Goal: Information Seeking & Learning: Learn about a topic

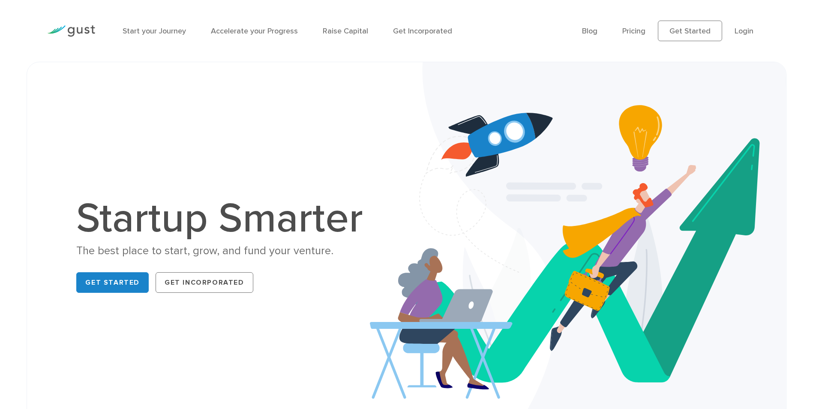
click at [117, 112] on div "Startup Smarter The best place to start, grow, and fund your venture. Get Start…" at bounding box center [406, 247] width 728 height 326
click at [148, 31] on link "Start your Journey" at bounding box center [154, 31] width 63 height 9
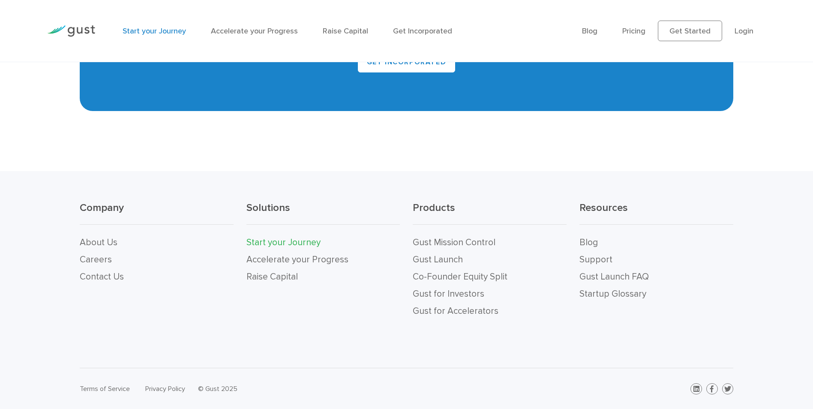
scroll to position [1929, 0]
click at [461, 295] on link "Gust for Investors" at bounding box center [449, 293] width 72 height 11
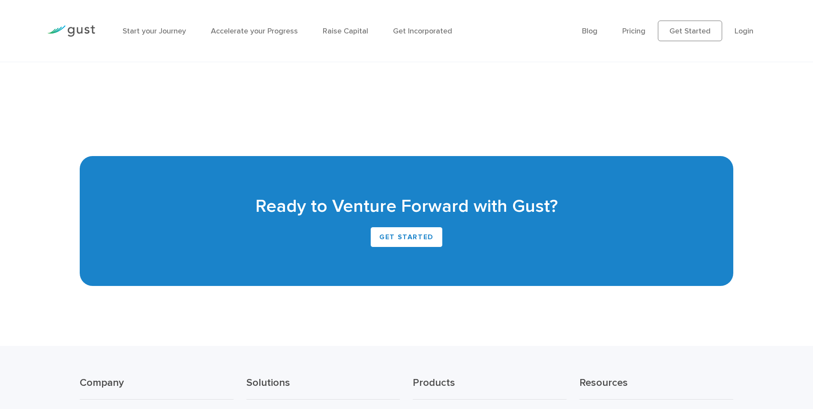
scroll to position [2142, 0]
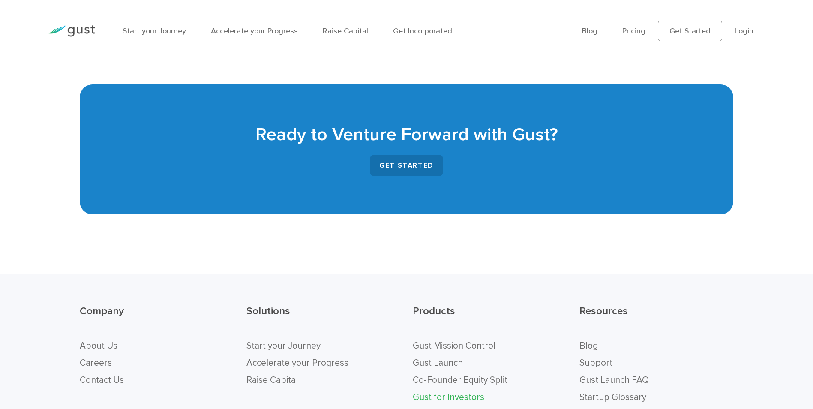
click at [413, 163] on link "GET STARTED" at bounding box center [406, 165] width 72 height 21
click at [150, 27] on link "Start your Journey" at bounding box center [154, 31] width 63 height 9
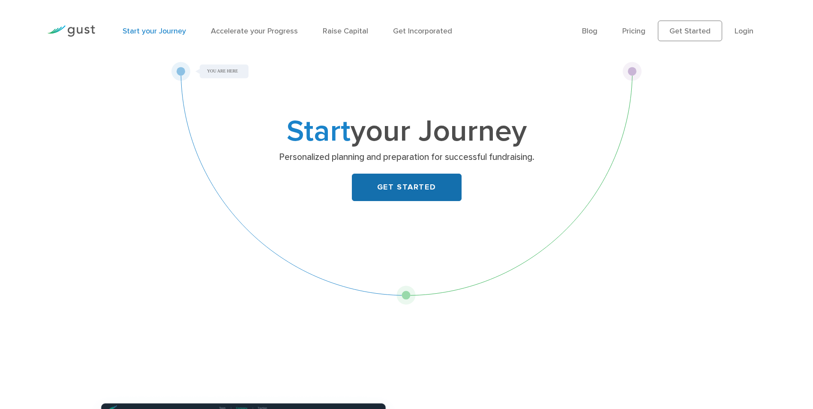
click at [414, 187] on link "GET STARTED" at bounding box center [407, 186] width 110 height 27
click at [176, 200] on div "Start your Journey Personalized planning and preparation for successful fundrai…" at bounding box center [406, 183] width 470 height 243
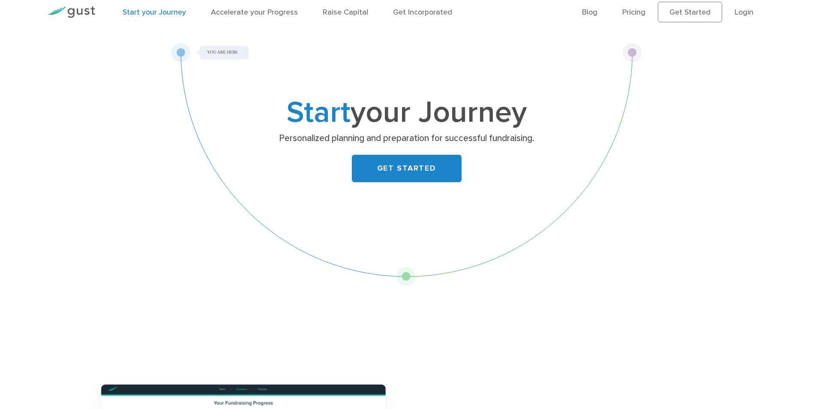
scroll to position [17, 0]
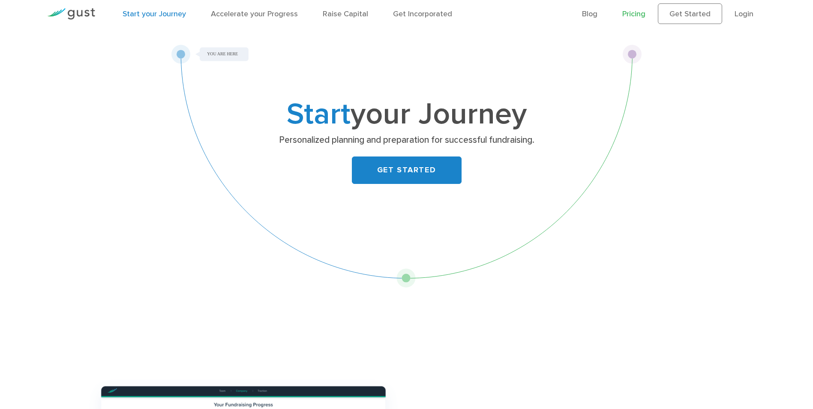
click at [637, 15] on link "Pricing" at bounding box center [633, 13] width 23 height 9
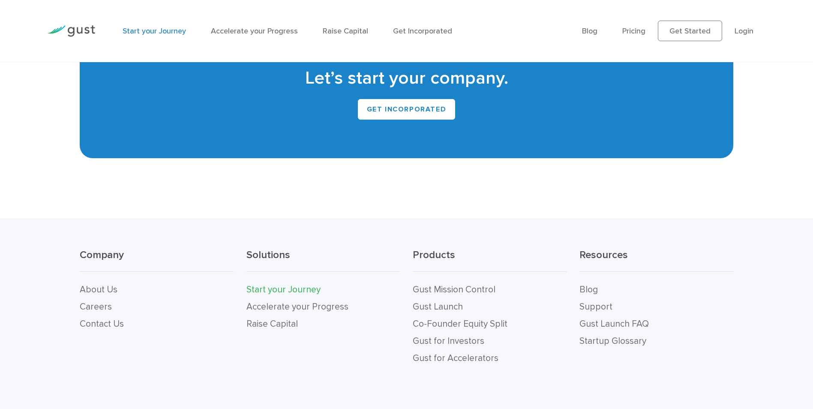
scroll to position [1902, 0]
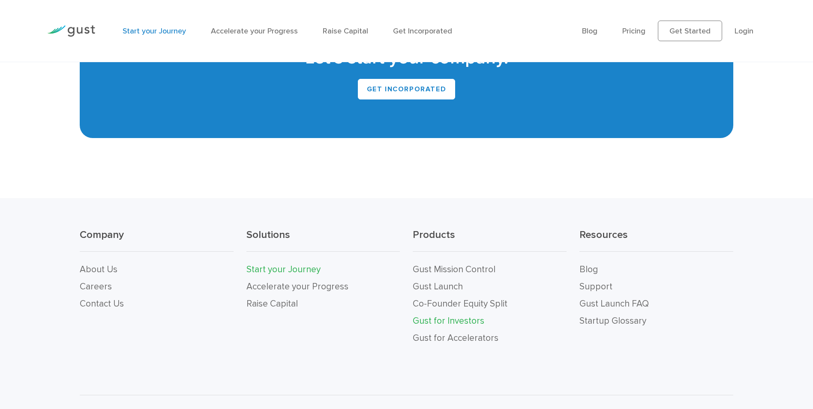
click at [452, 317] on link "Gust for Investors" at bounding box center [449, 320] width 72 height 11
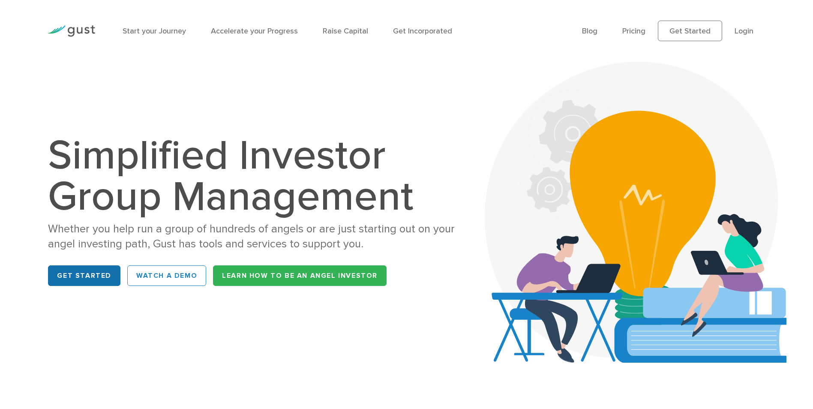
click at [84, 274] on link "Get Started" at bounding box center [84, 275] width 72 height 21
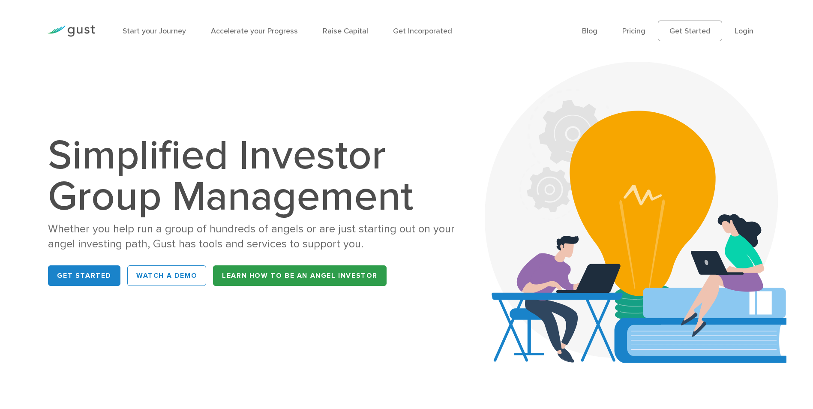
click at [280, 275] on link "Learn How to be an Angel Investor" at bounding box center [299, 275] width 173 height 21
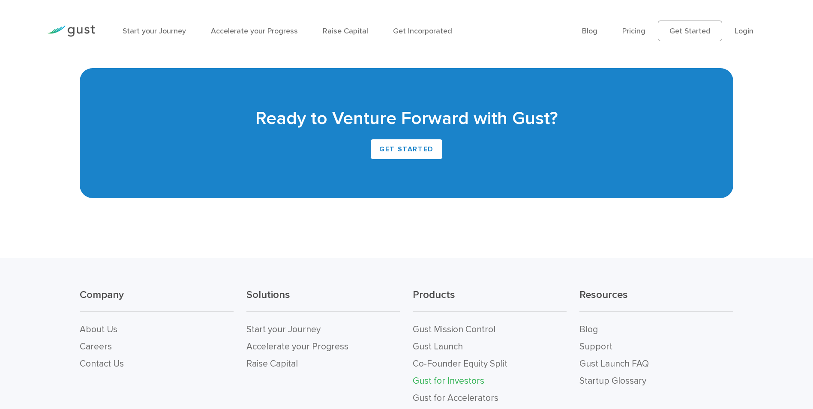
scroll to position [2246, 0]
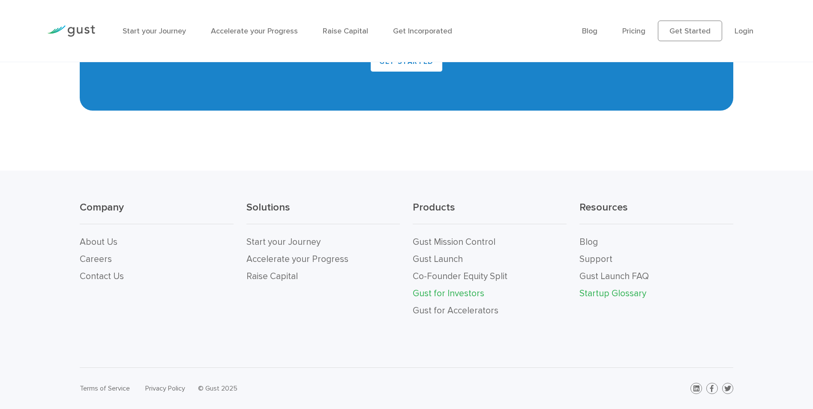
click at [626, 292] on link "Startup Glossary" at bounding box center [612, 293] width 67 height 11
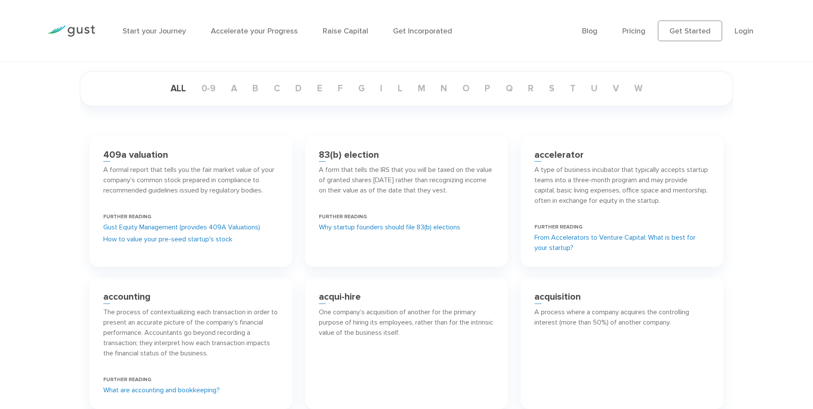
scroll to position [137, 0]
